Goal: Download file/media

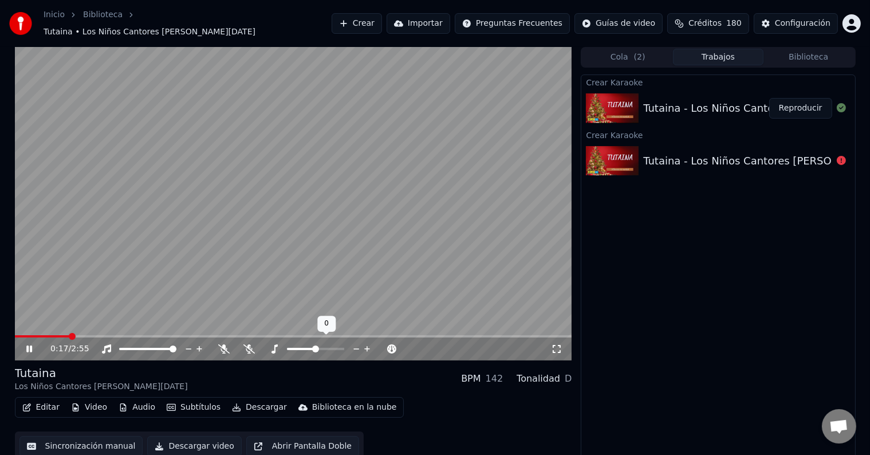
click at [148, 399] on button "Audio" at bounding box center [137, 407] width 46 height 16
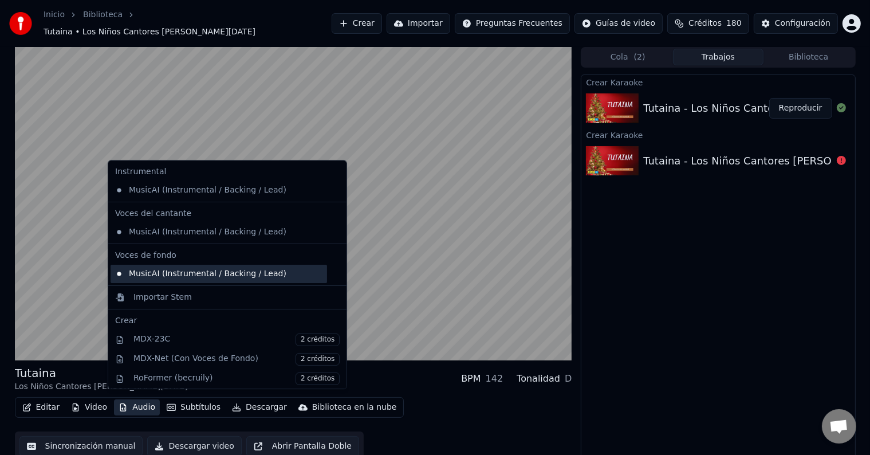
click at [237, 277] on div "MusicAI (Instrumental / Backing / Lead)" at bounding box center [218, 273] width 216 height 18
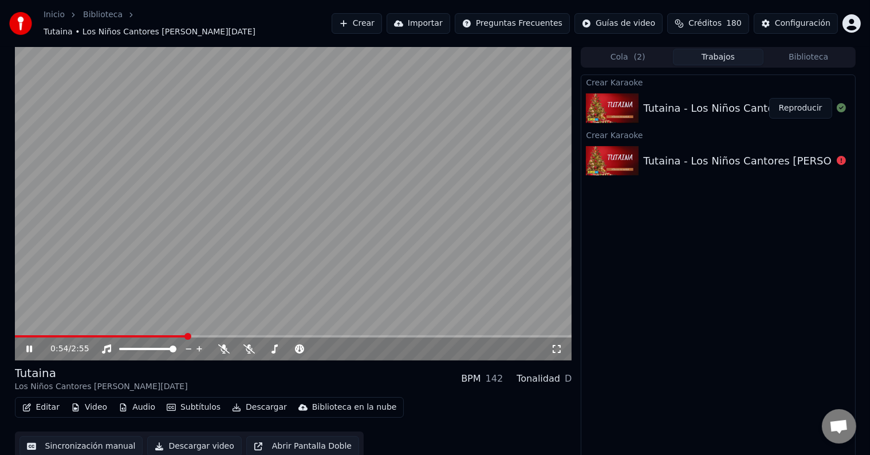
click at [185, 335] on span at bounding box center [293, 336] width 557 height 2
click at [172, 335] on span at bounding box center [104, 336] width 179 height 2
click at [155, 335] on span at bounding box center [85, 336] width 140 height 2
click at [254, 404] on button "Descargar" at bounding box center [259, 407] width 64 height 16
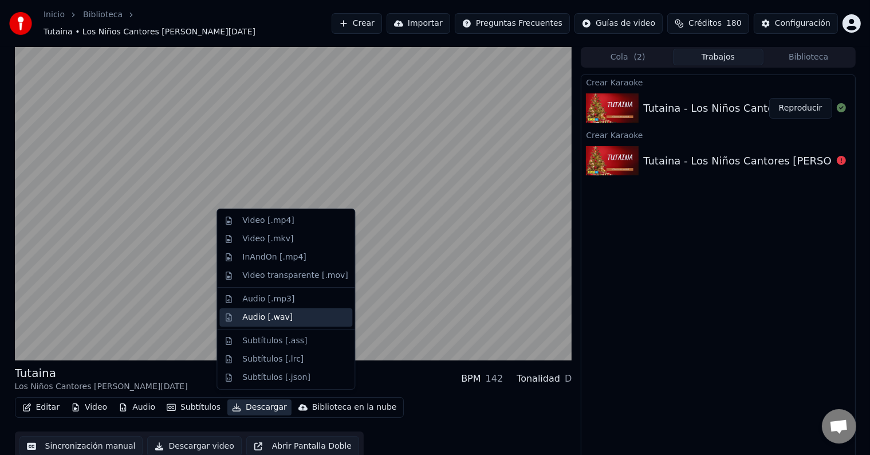
click at [325, 314] on div "Audio [.wav]" at bounding box center [294, 316] width 105 height 11
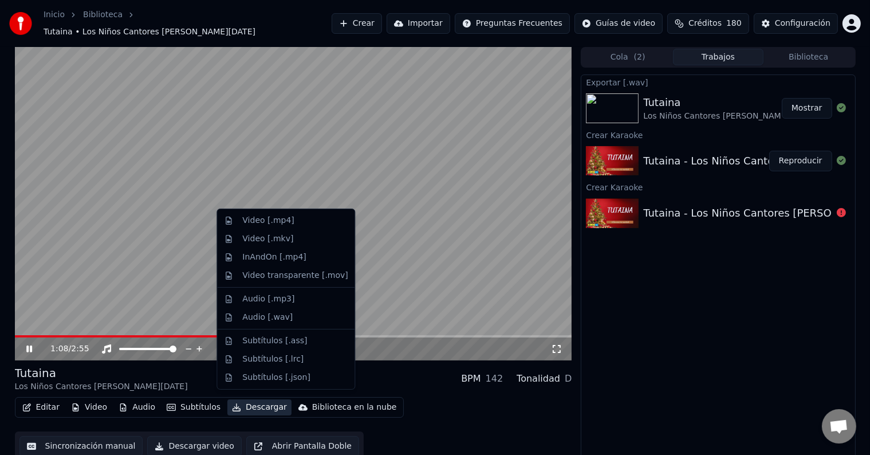
click at [252, 405] on button "Descargar" at bounding box center [259, 407] width 64 height 16
click at [319, 299] on div "Audio [.mp3]" at bounding box center [294, 298] width 105 height 11
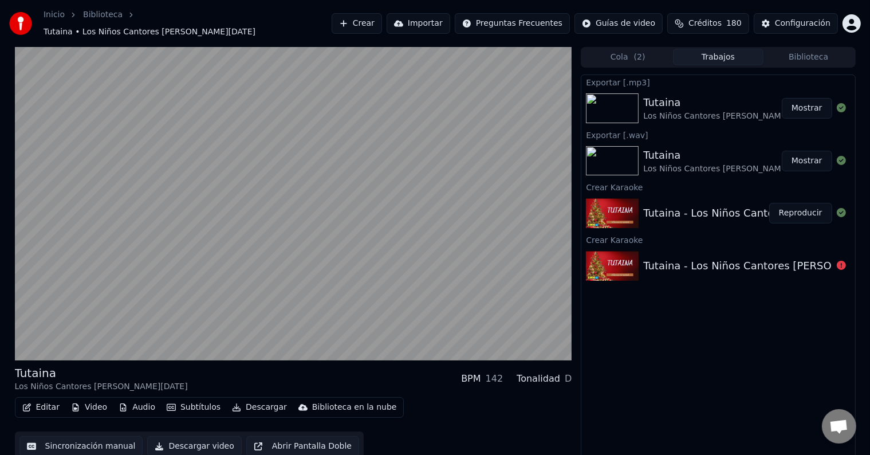
click at [802, 101] on button "Mostrar" at bounding box center [806, 108] width 50 height 21
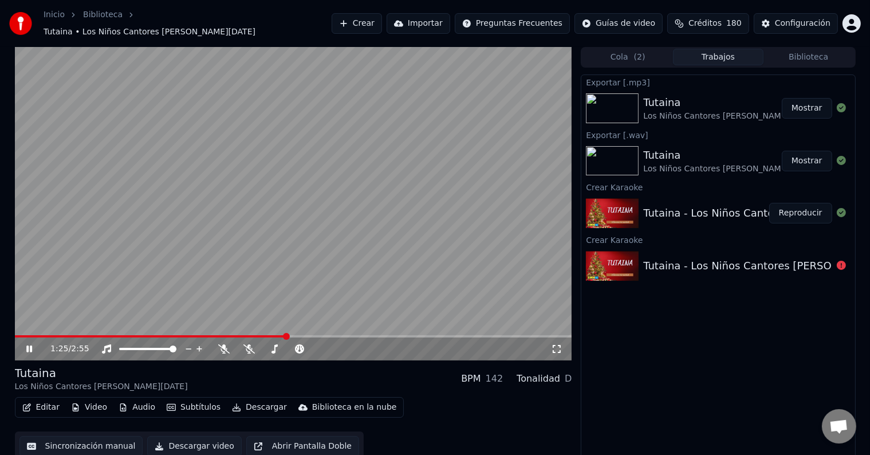
click at [183, 193] on video at bounding box center [293, 203] width 557 height 313
click at [312, 176] on video at bounding box center [293, 203] width 557 height 313
click at [218, 344] on icon at bounding box center [223, 348] width 11 height 9
click at [226, 344] on icon at bounding box center [223, 348] width 11 height 9
click at [248, 344] on icon at bounding box center [248, 348] width 11 height 9
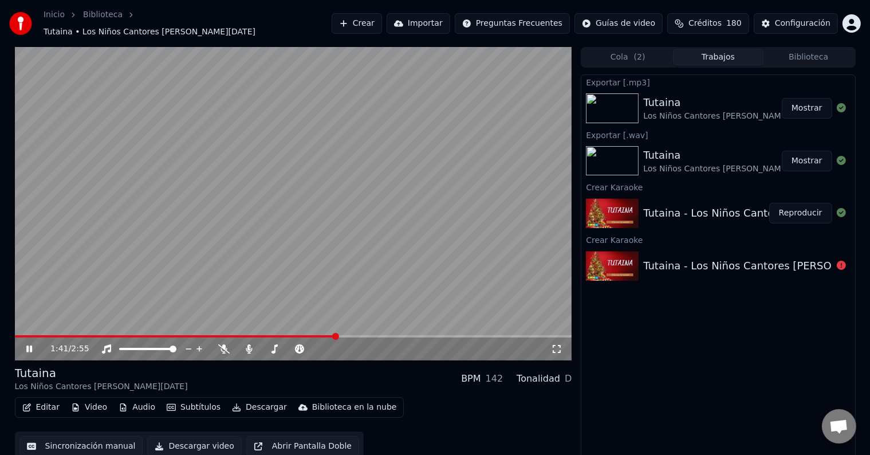
click at [233, 233] on video at bounding box center [293, 203] width 557 height 313
click at [261, 400] on button "Descargar" at bounding box center [259, 407] width 64 height 16
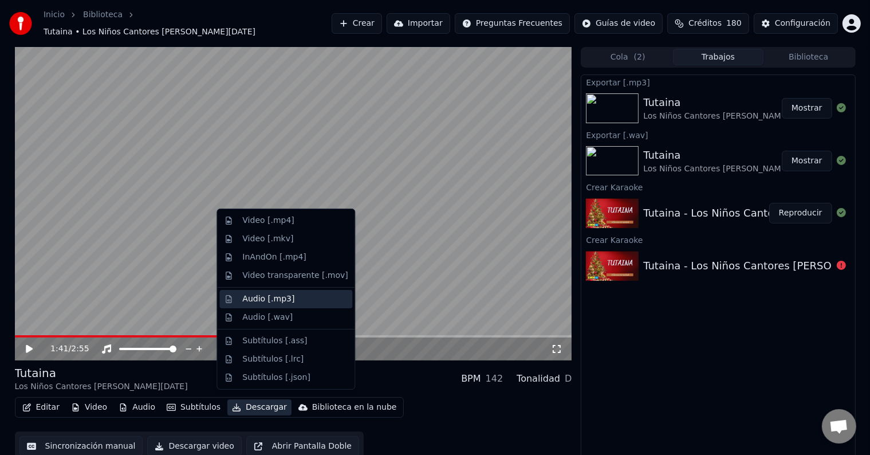
click at [302, 298] on div "Audio [.mp3]" at bounding box center [294, 298] width 105 height 11
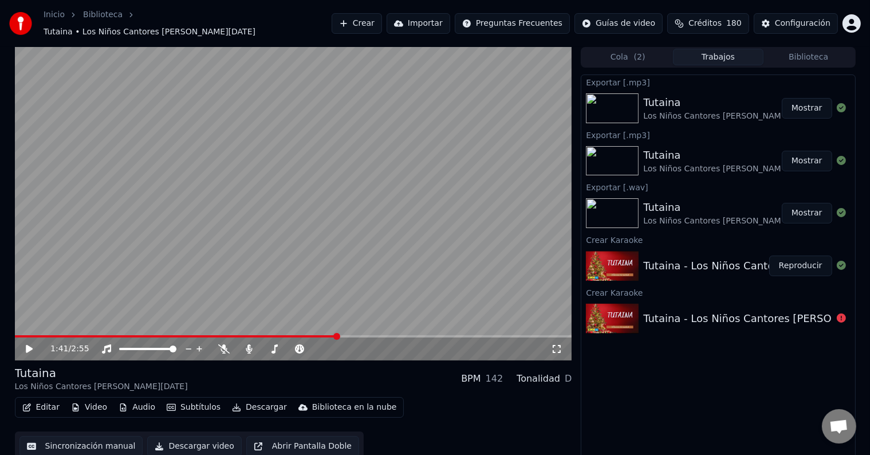
click at [816, 104] on button "Mostrar" at bounding box center [806, 108] width 50 height 21
click at [428, 149] on video at bounding box center [293, 203] width 557 height 313
click at [319, 347] on span at bounding box center [315, 348] width 7 height 7
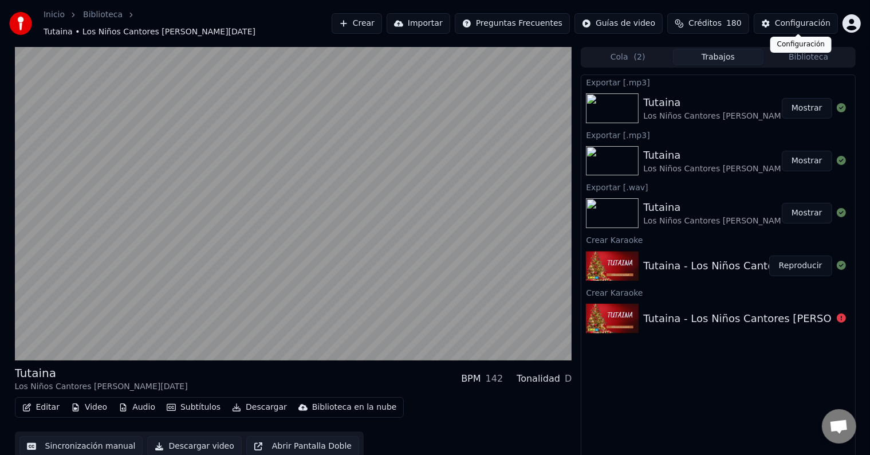
click at [804, 53] on button "Biblioteca" at bounding box center [808, 57] width 90 height 17
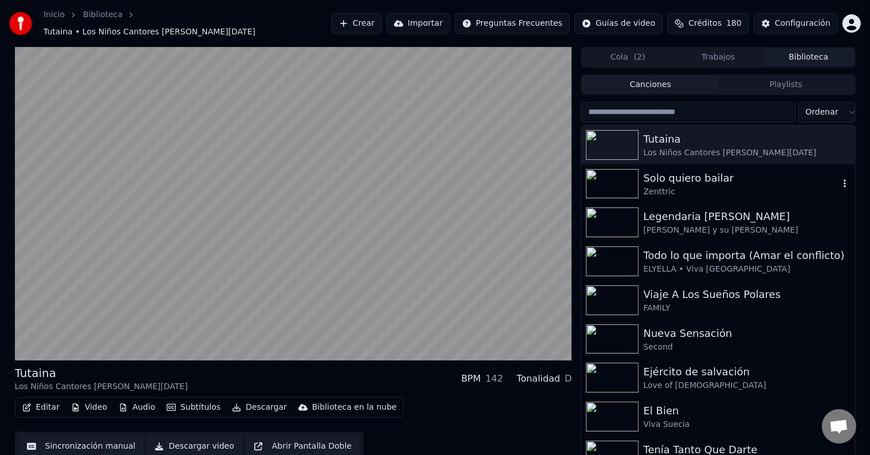
click at [701, 186] on div "Zenttric" at bounding box center [740, 191] width 195 height 11
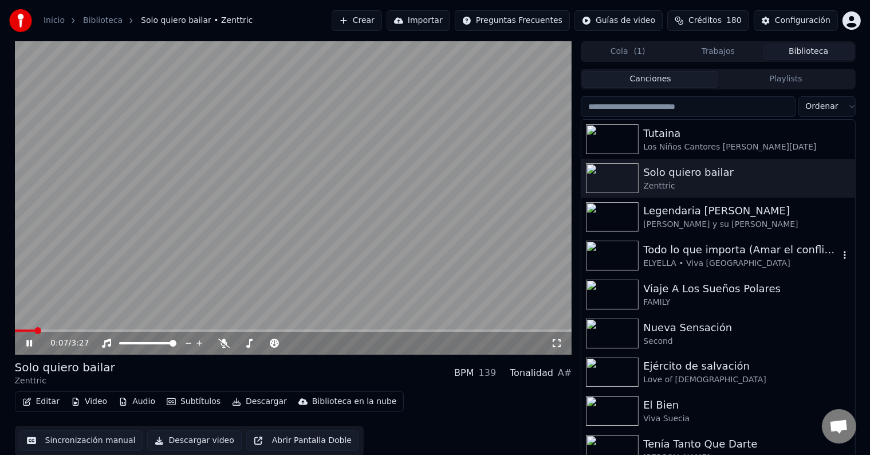
click at [689, 256] on div "Todo lo que importa (Amar el conflicto)" at bounding box center [740, 250] width 195 height 16
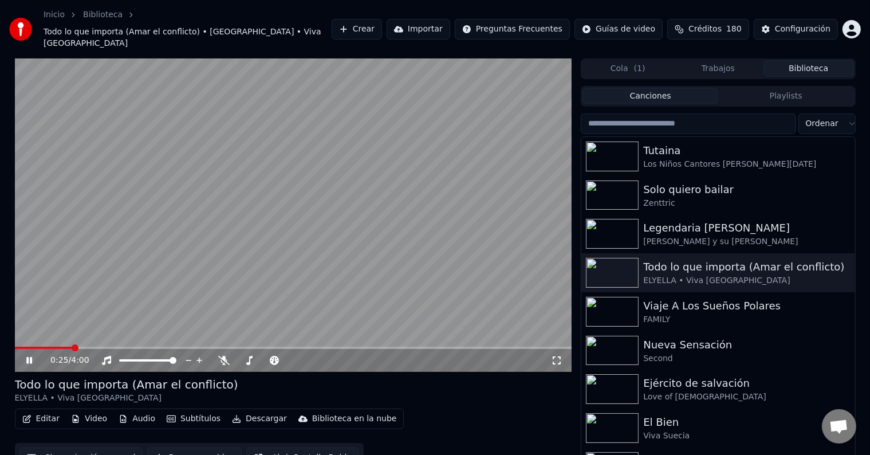
click at [72, 346] on span at bounding box center [293, 347] width 557 height 2
click at [416, 212] on video at bounding box center [293, 214] width 557 height 313
